Goal: Find contact information: Find contact information

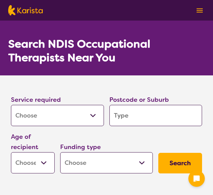
select select "[MEDICAL_DATA]"
click at [138, 110] on input "search" at bounding box center [155, 115] width 93 height 21
type input "3"
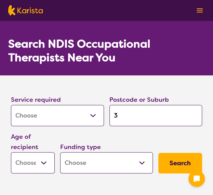
type input "31"
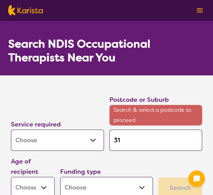
type input "318"
type input "3188"
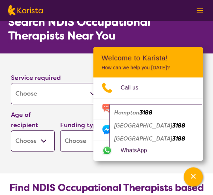
scroll to position [54, 0]
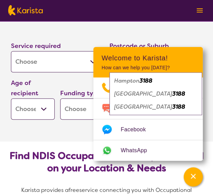
type input "3188"
click at [42, 108] on select "Early Childhood - 0 to 9 Child - 10 to 11 Adolescent - 12 to 17 Adult - 18 to 6…" at bounding box center [33, 108] width 44 height 21
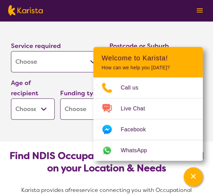
select select "AS"
click at [11, 98] on select "Early Childhood - 0 to 9 Child - 10 to 11 Adolescent - 12 to 17 Adult - 18 to 6…" at bounding box center [33, 108] width 44 height 21
select select "AS"
click at [81, 106] on select "Home Care Package (HCP) National Disability Insurance Scheme (NDIS) I don't know" at bounding box center [106, 108] width 93 height 21
select select "NDIS"
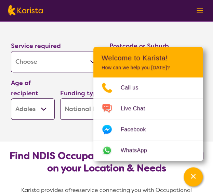
click at [60, 98] on select "Home Care Package (HCP) National Disability Insurance Scheme (NDIS) I don't know" at bounding box center [106, 108] width 93 height 21
select select "NDIS"
click at [41, 125] on section "Service required Allied Health Assistant Assessment ([MEDICAL_DATA] or [MEDICAL…" at bounding box center [106, 82] width 213 height 120
click at [195, 25] on section "Service required Allied Health Assistant Assessment ([MEDICAL_DATA] or [MEDICAL…" at bounding box center [106, 72] width 213 height 101
click at [194, 179] on icon "Channel Menu" at bounding box center [193, 175] width 7 height 7
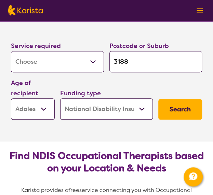
click at [186, 111] on button "Search" at bounding box center [180, 109] width 44 height 21
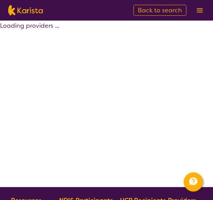
select select "by_score"
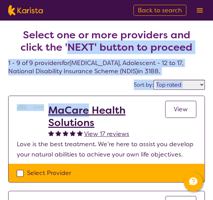
drag, startPoint x: 123, startPoint y: 113, endPoint x: 71, endPoint y: 56, distance: 77.2
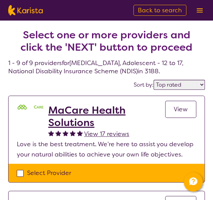
click at [17, 41] on h2 "Select one or more providers and click the 'NEXT' button to proceed" at bounding box center [106, 41] width 180 height 25
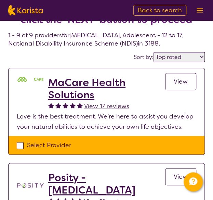
scroll to position [27, 0]
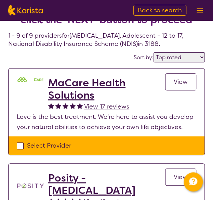
click at [186, 79] on span "View" at bounding box center [181, 82] width 14 height 8
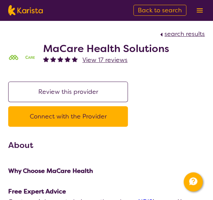
drag, startPoint x: 79, startPoint y: 115, endPoint x: 49, endPoint y: 117, distance: 30.5
click at [49, 117] on button "Connect with the Provider" at bounding box center [68, 116] width 120 height 21
click at [79, 113] on button "Connect with the Provider" at bounding box center [68, 116] width 120 height 21
